Goal: Find specific page/section: Find specific page/section

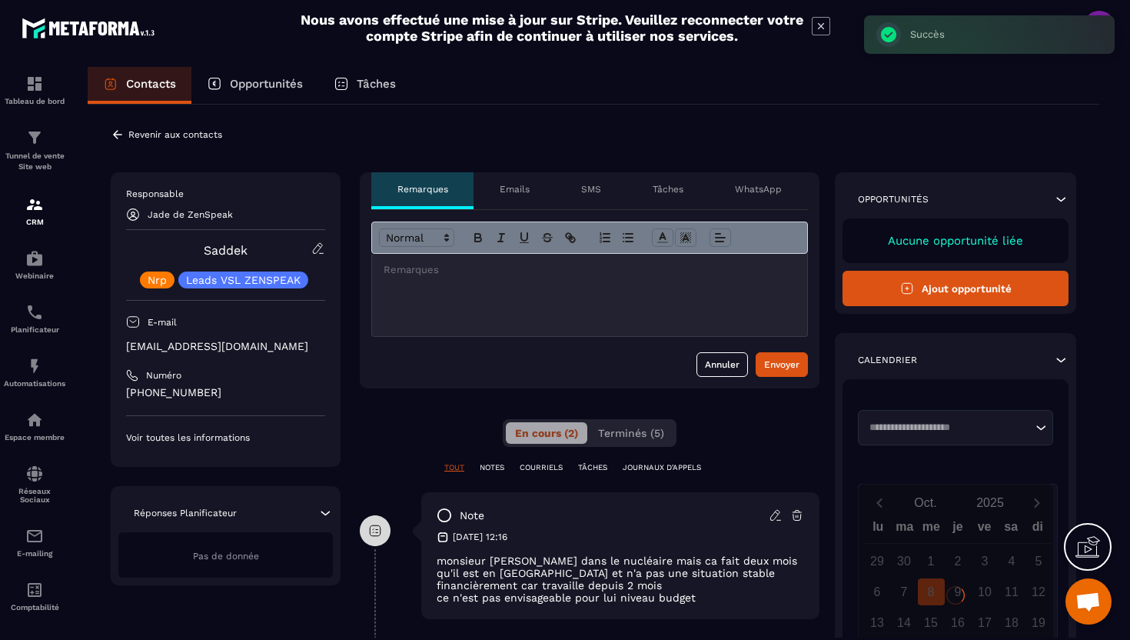
click at [118, 128] on icon at bounding box center [118, 135] width 14 height 14
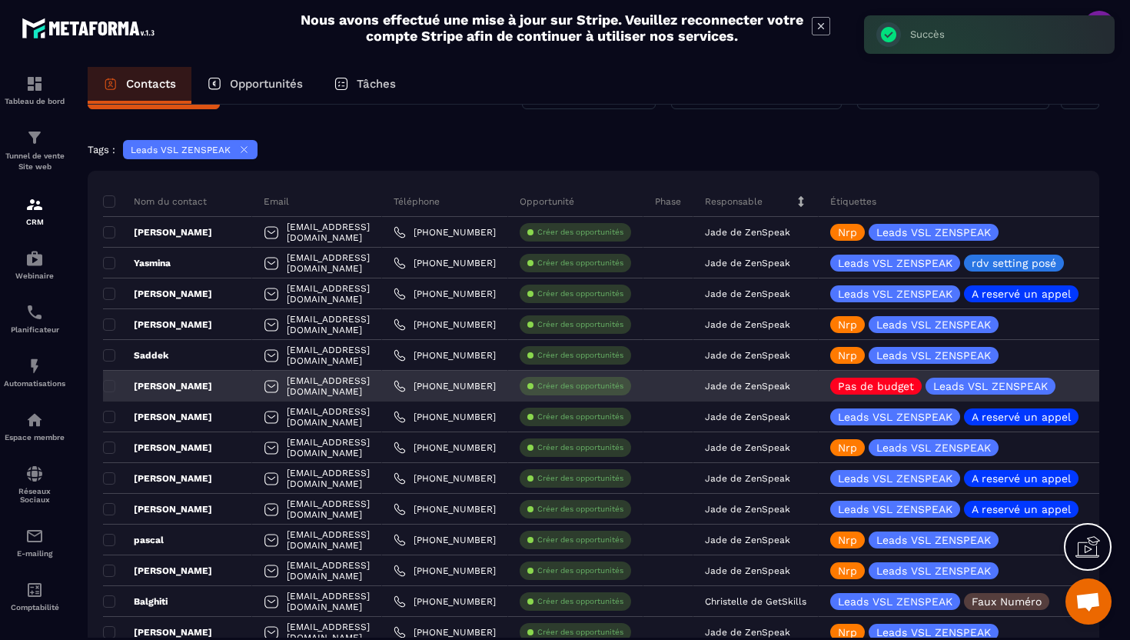
scroll to position [52, 0]
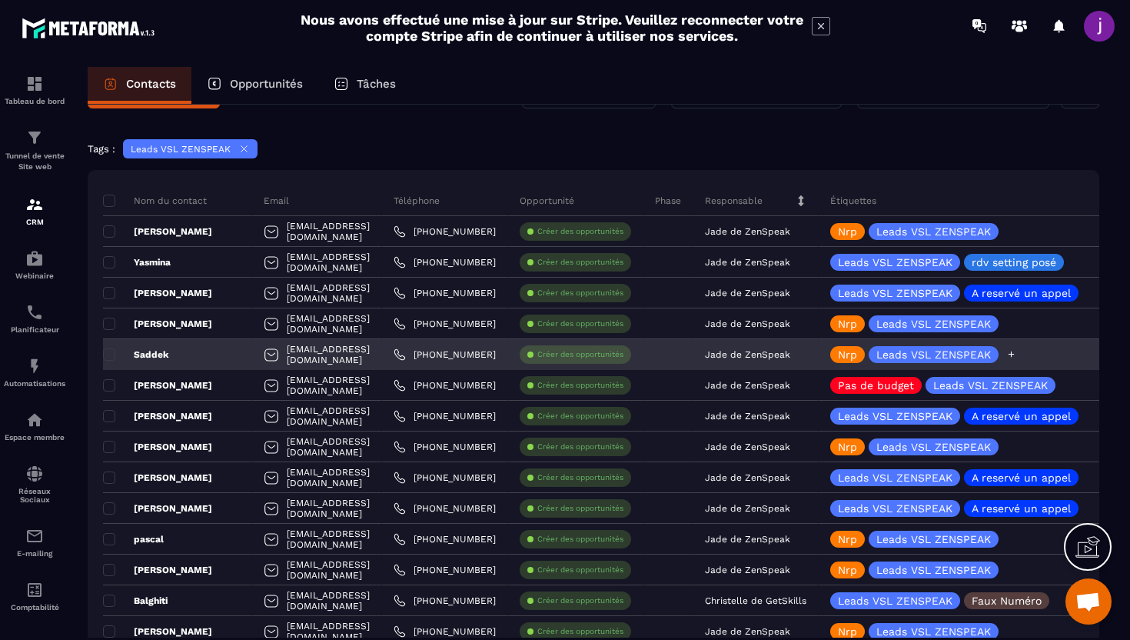
click at [1016, 354] on icon at bounding box center [1011, 354] width 10 height 10
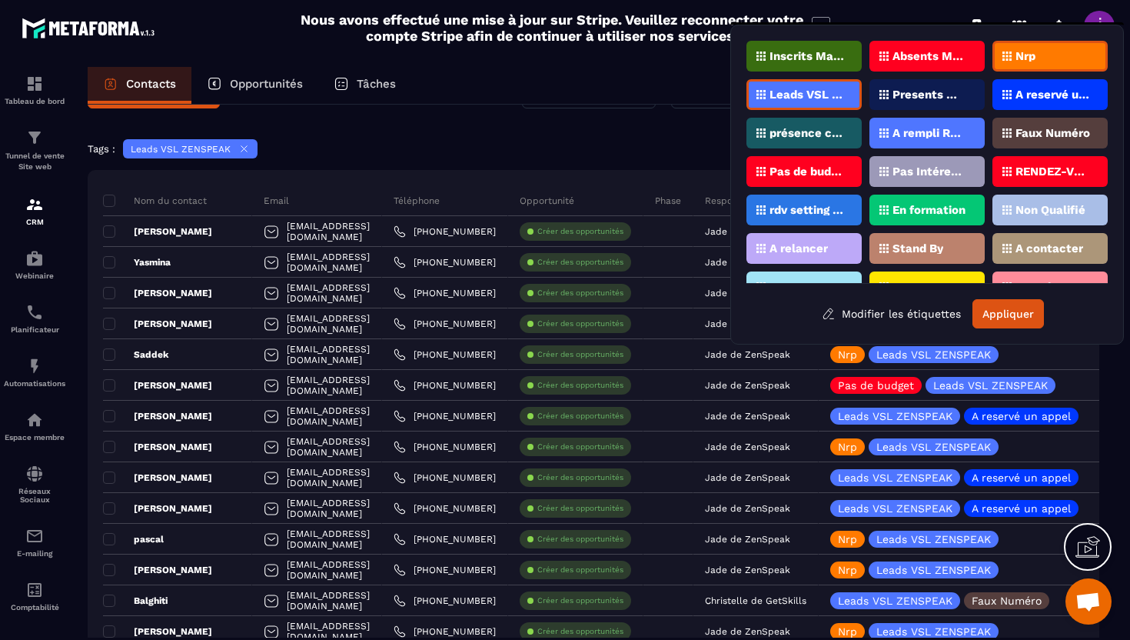
click at [1022, 61] on div "Nrp" at bounding box center [1050, 56] width 115 height 31
click at [837, 173] on p "Pas de budget" at bounding box center [807, 171] width 75 height 11
click at [1025, 308] on button "Appliquer" at bounding box center [1009, 313] width 72 height 29
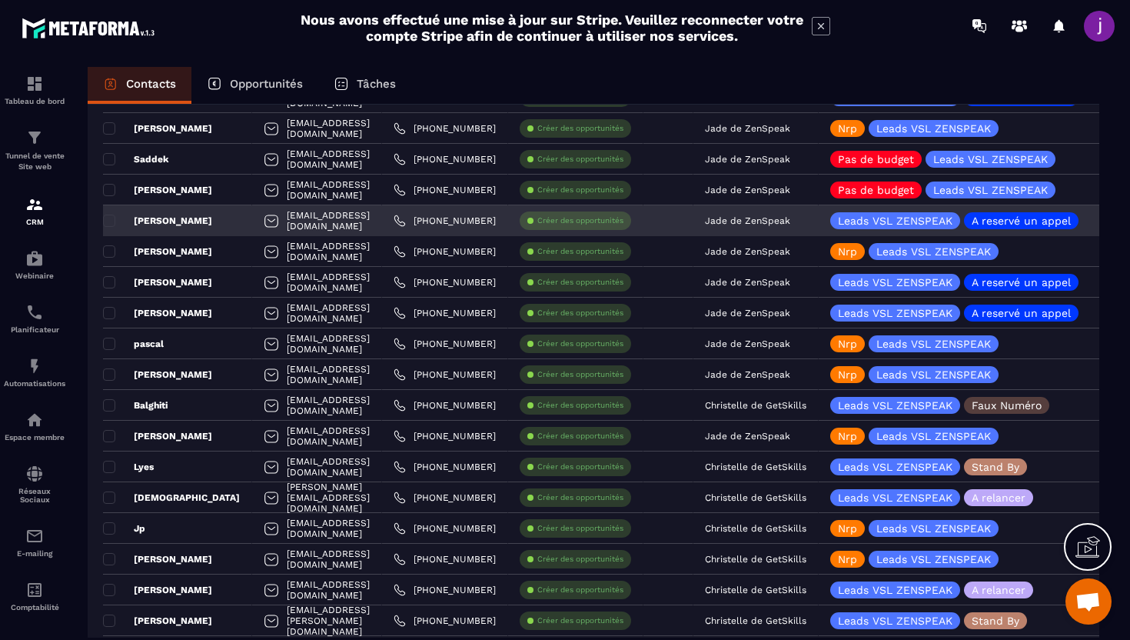
scroll to position [242, 0]
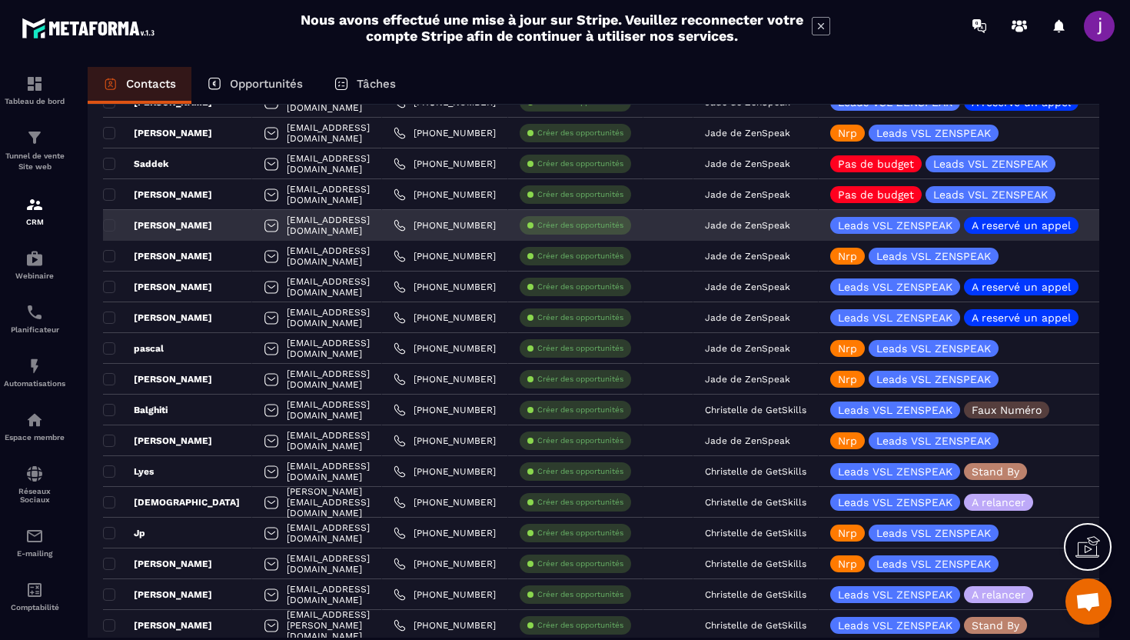
click at [228, 228] on div "[PERSON_NAME]" at bounding box center [177, 225] width 149 height 31
